Goal: Task Accomplishment & Management: Use online tool/utility

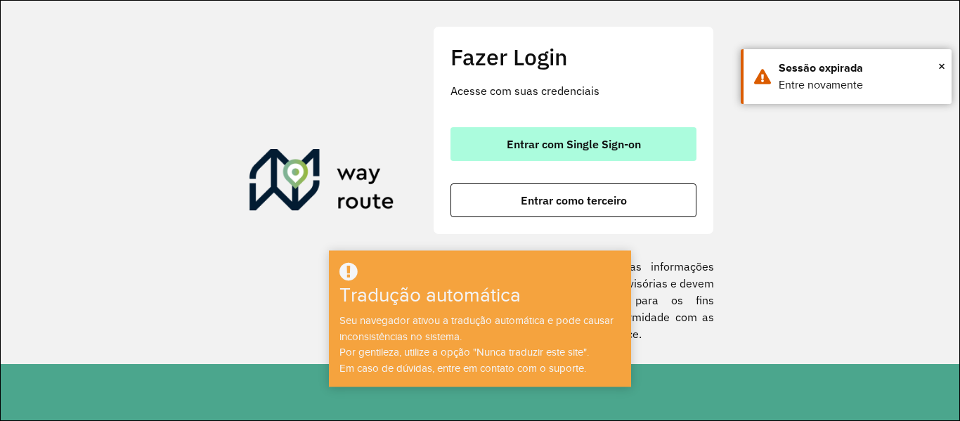
click at [625, 144] on font "Entrar com Single Sign-on" at bounding box center [574, 144] width 134 height 14
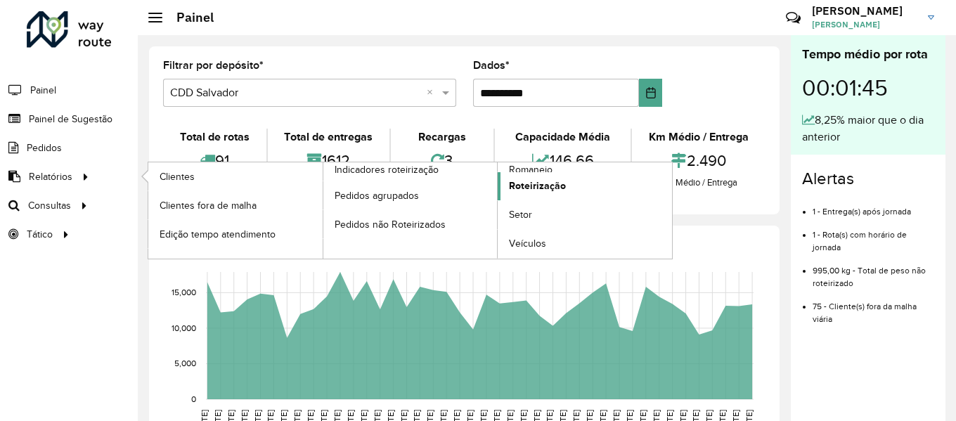
click at [519, 187] on font "Roteirização" at bounding box center [537, 185] width 57 height 11
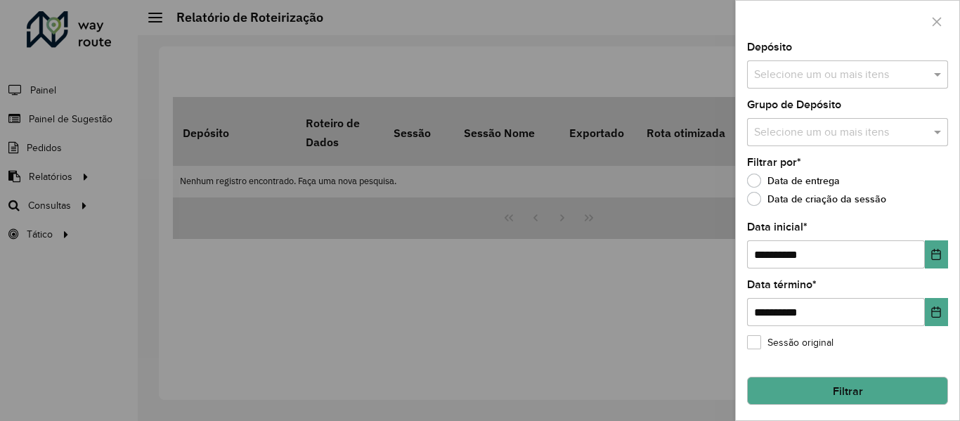
click at [801, 73] on input "text" at bounding box center [840, 75] width 180 height 17
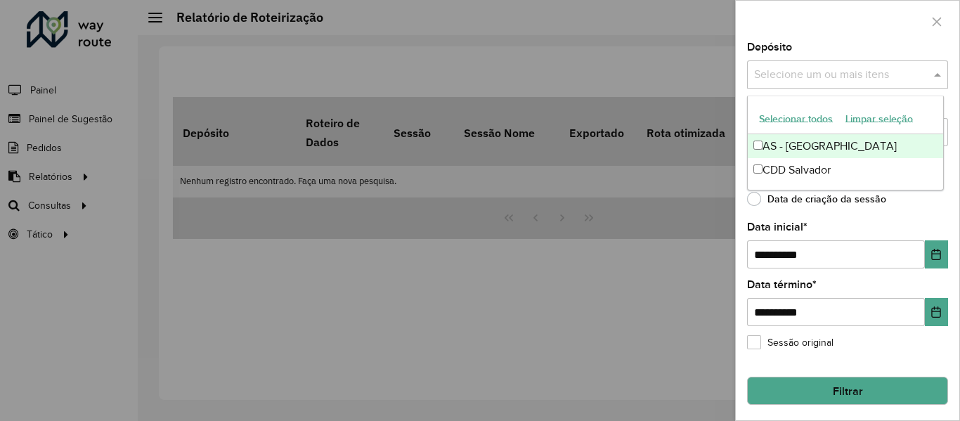
click at [779, 118] on font "Selecionar todos" at bounding box center [796, 118] width 74 height 11
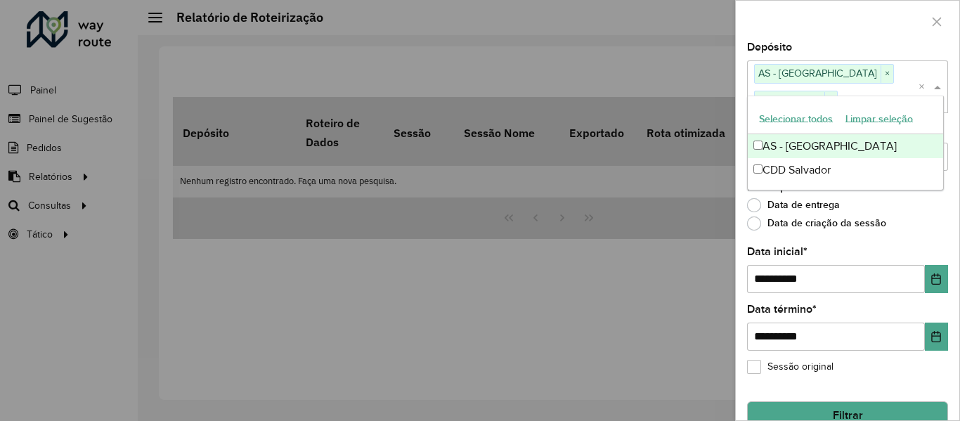
click at [823, 15] on div at bounding box center [847, 21] width 223 height 41
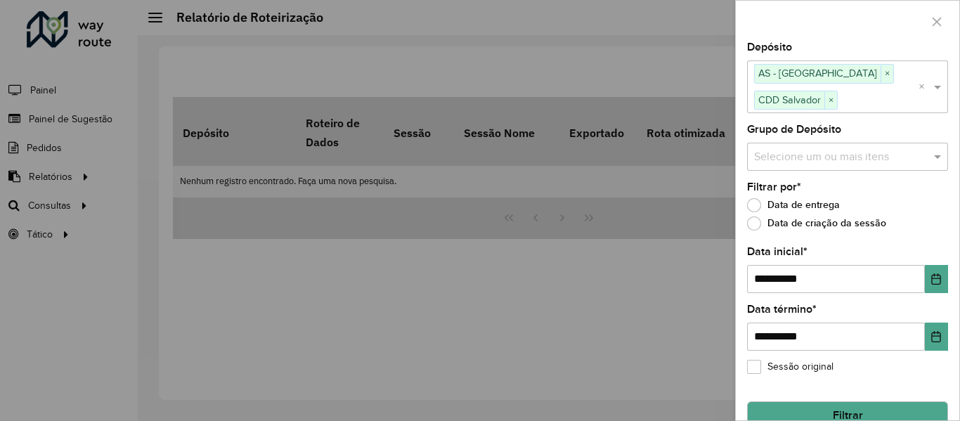
click at [829, 152] on input "text" at bounding box center [840, 156] width 180 height 17
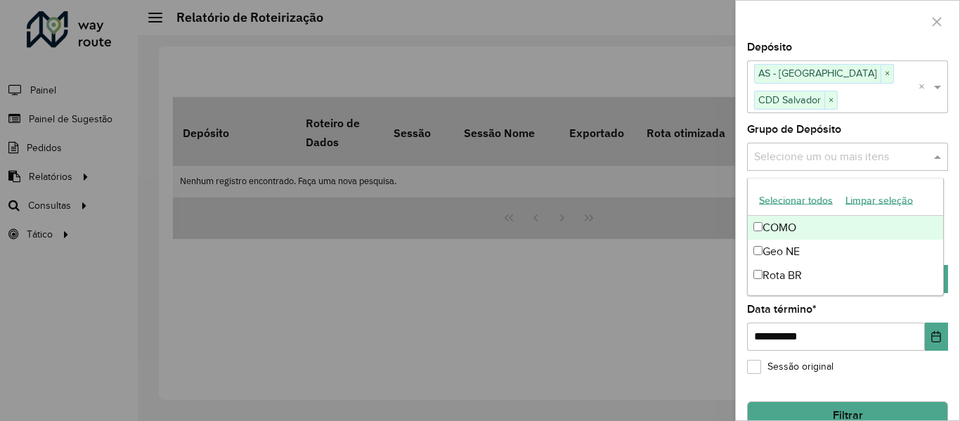
click at [807, 202] on font "Selecionar todos" at bounding box center [796, 200] width 74 height 11
click at [822, 29] on div at bounding box center [847, 21] width 223 height 41
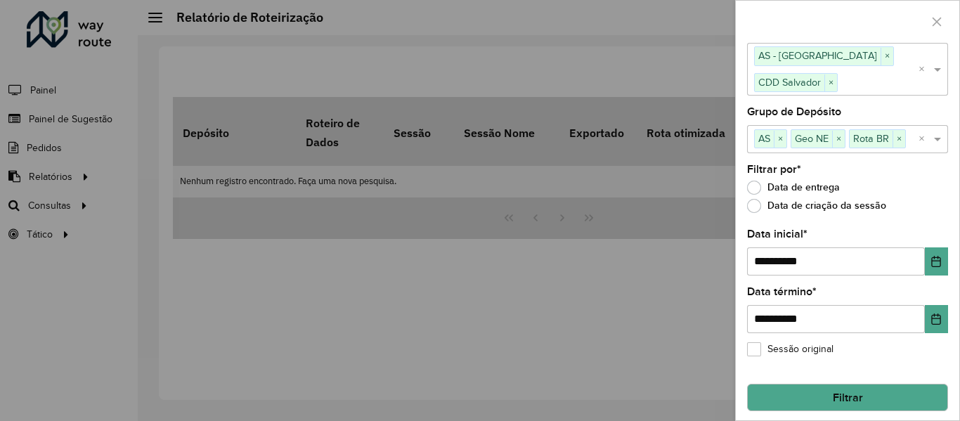
scroll to position [26, 0]
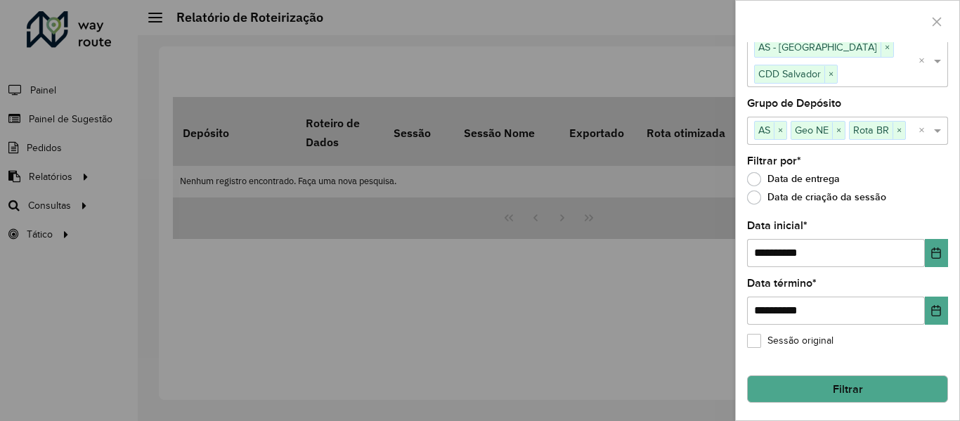
click at [814, 385] on button "Filtrar" at bounding box center [847, 389] width 201 height 28
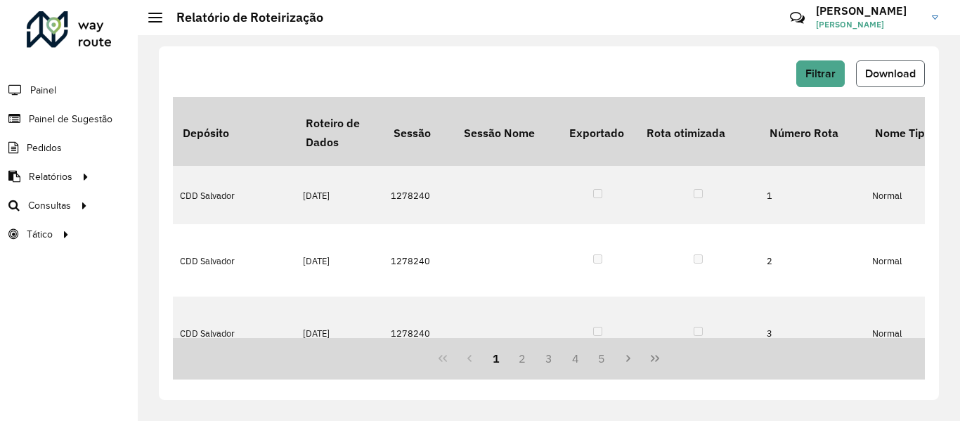
click at [886, 73] on font "Download" at bounding box center [890, 73] width 51 height 12
